Goal: Find specific page/section: Find specific page/section

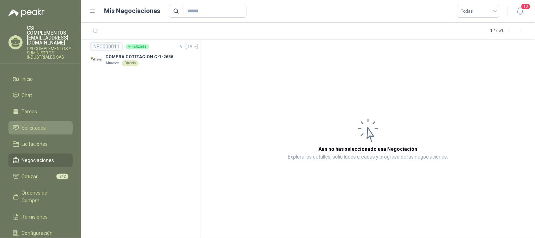
click at [47, 124] on li "Solicitudes" at bounding box center [41, 128] width 56 height 8
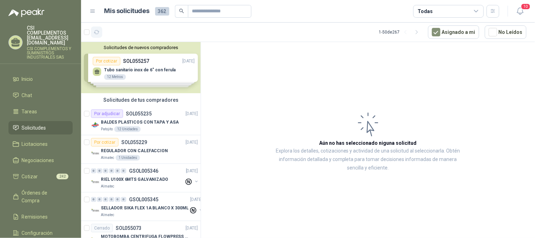
click at [97, 30] on icon "button" at bounding box center [97, 32] width 6 height 6
click at [114, 32] on icon "button" at bounding box center [113, 32] width 5 height 4
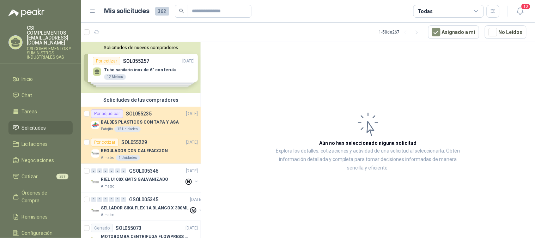
click at [33, 124] on span "Solicitudes" at bounding box center [34, 128] width 24 height 8
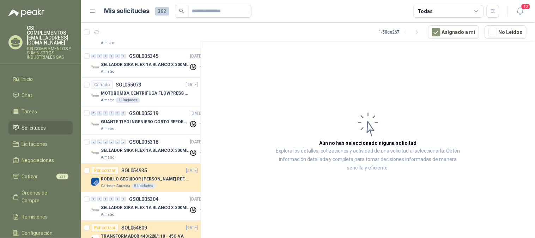
scroll to position [157, 0]
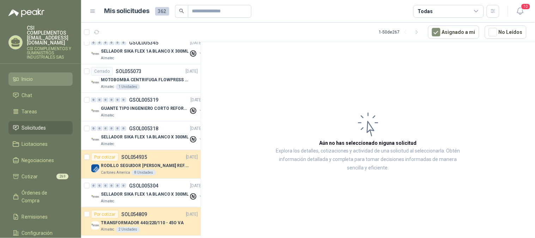
click at [34, 75] on li "Inicio" at bounding box center [41, 79] width 56 height 8
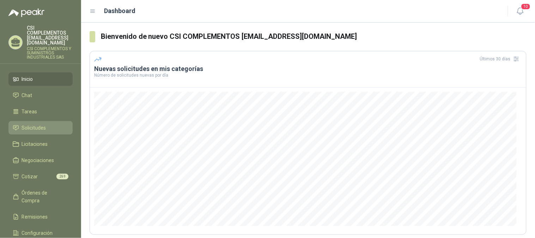
click at [38, 124] on span "Solicitudes" at bounding box center [34, 128] width 24 height 8
